Goal: Task Accomplishment & Management: Manage account settings

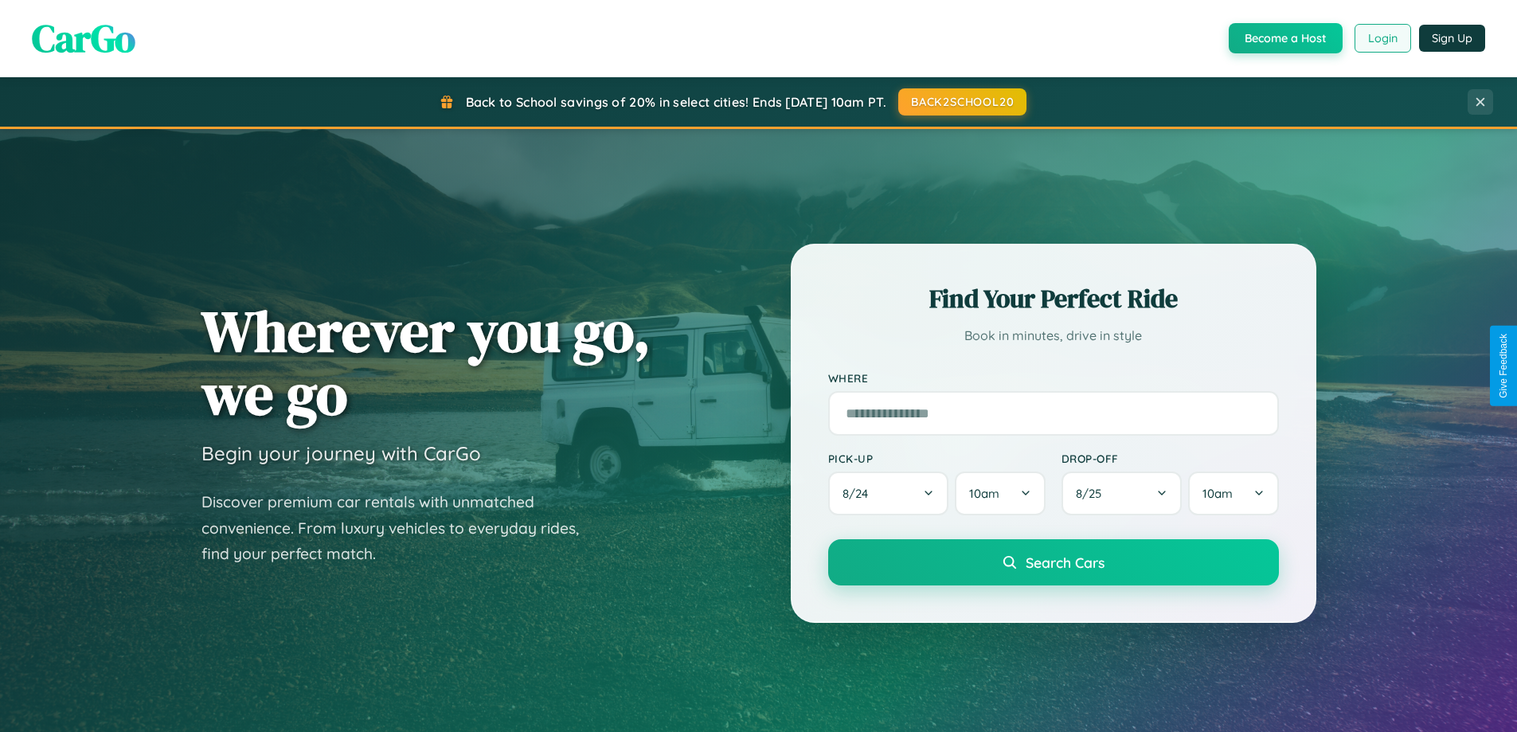
click at [1382, 38] on button "Login" at bounding box center [1383, 38] width 57 height 29
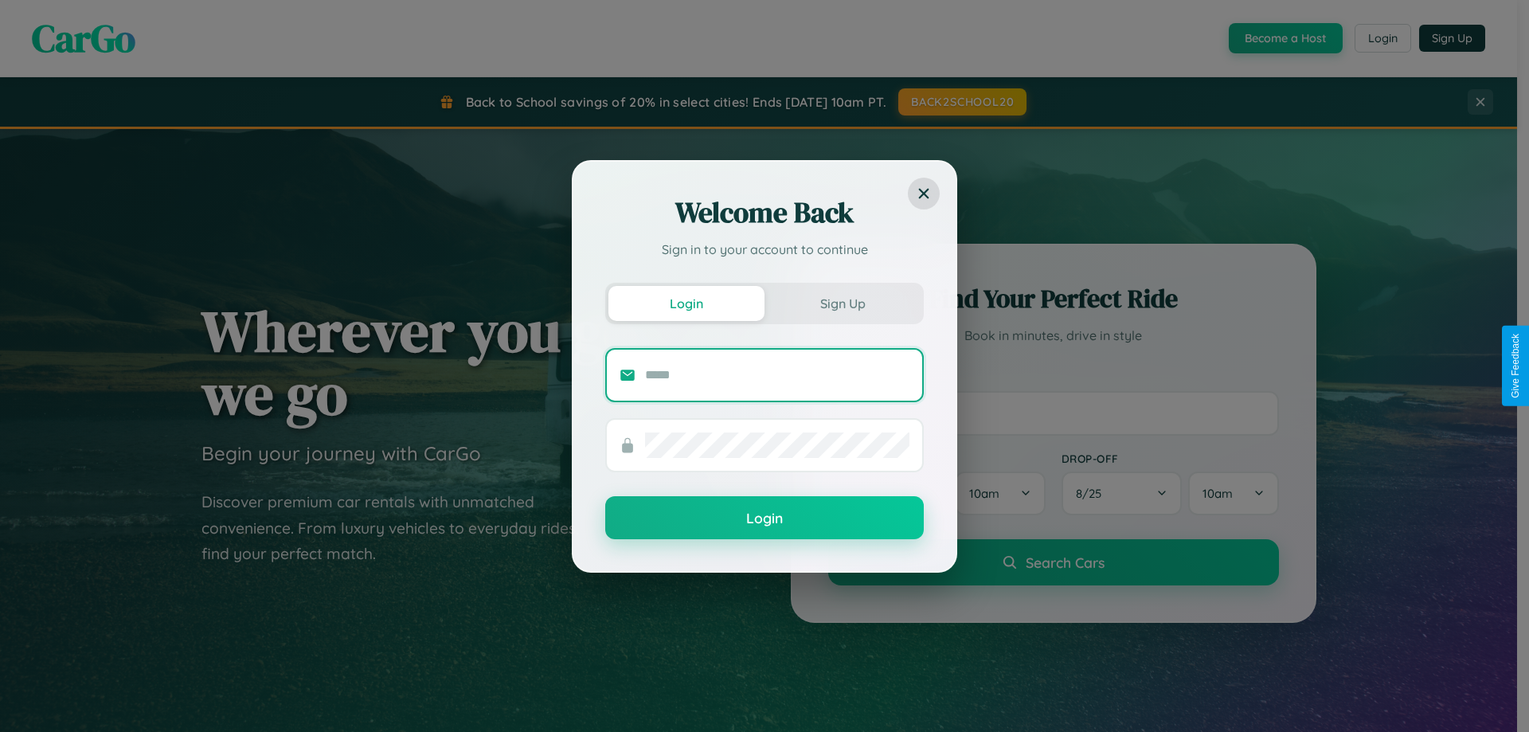
click at [777, 374] on input "text" at bounding box center [777, 374] width 264 height 25
type input "**********"
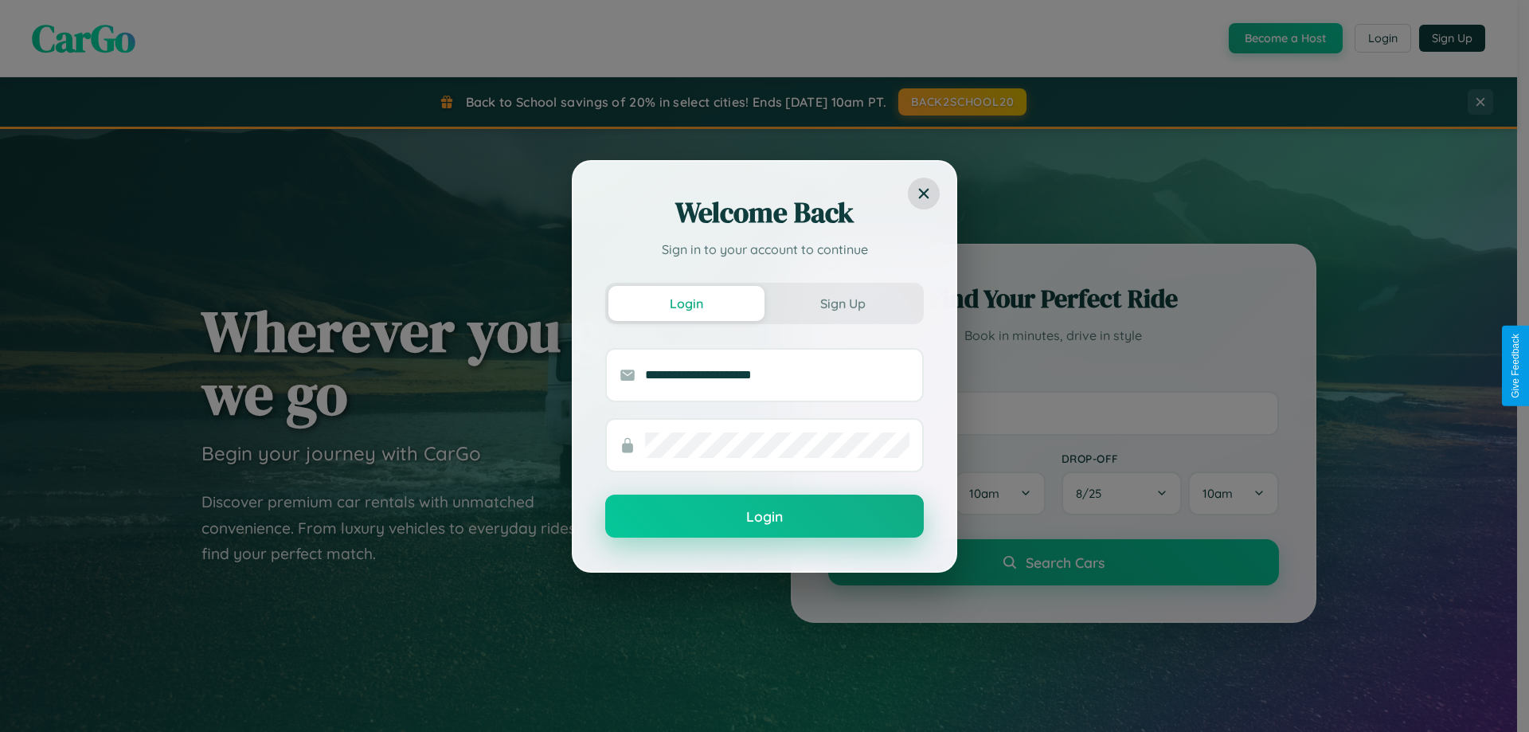
click at [765, 517] on button "Login" at bounding box center [764, 516] width 319 height 43
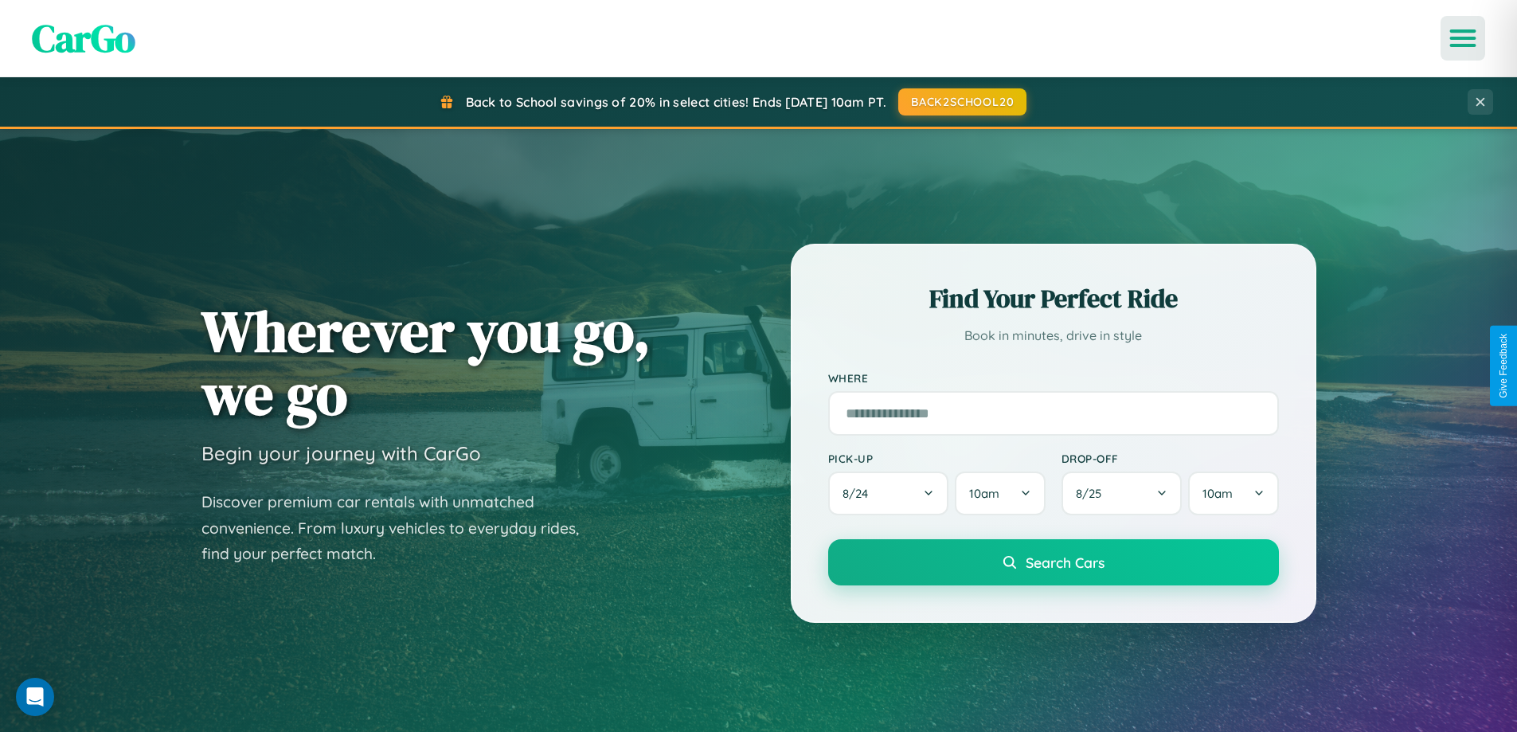
click at [1463, 38] on icon "Open menu" at bounding box center [1463, 38] width 23 height 14
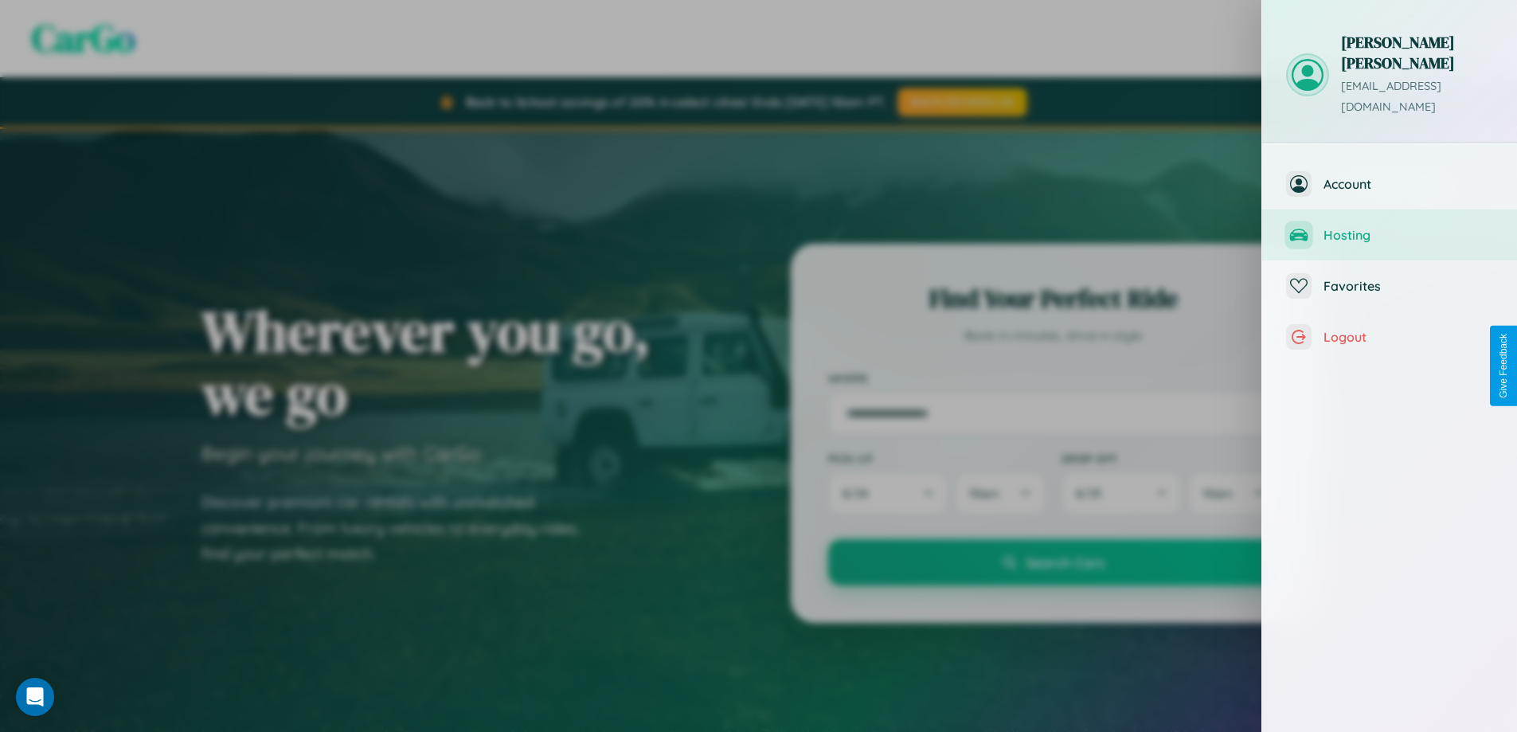
click at [1390, 227] on span "Hosting" at bounding box center [1409, 235] width 170 height 16
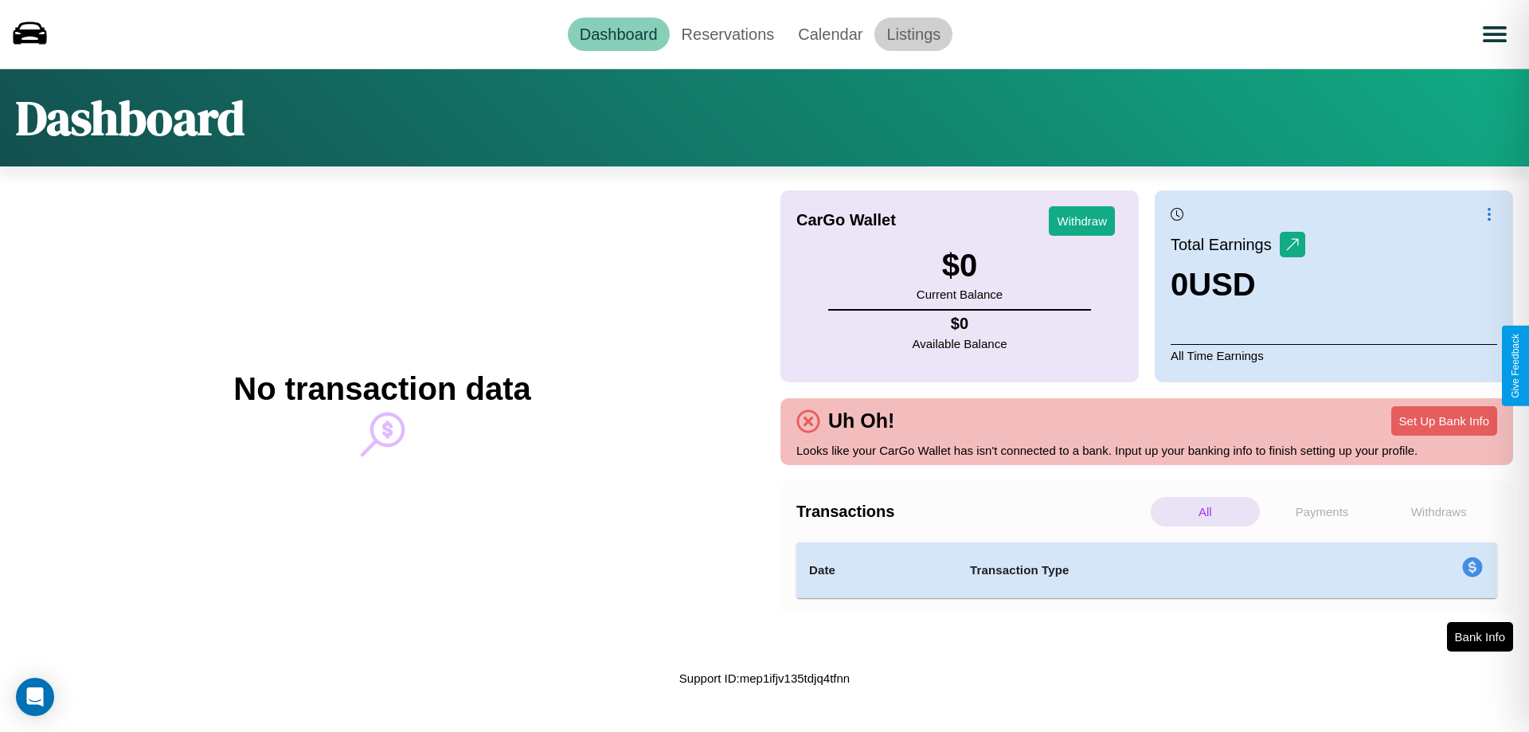
click at [914, 33] on link "Listings" at bounding box center [914, 34] width 78 height 33
